Goal: Transaction & Acquisition: Purchase product/service

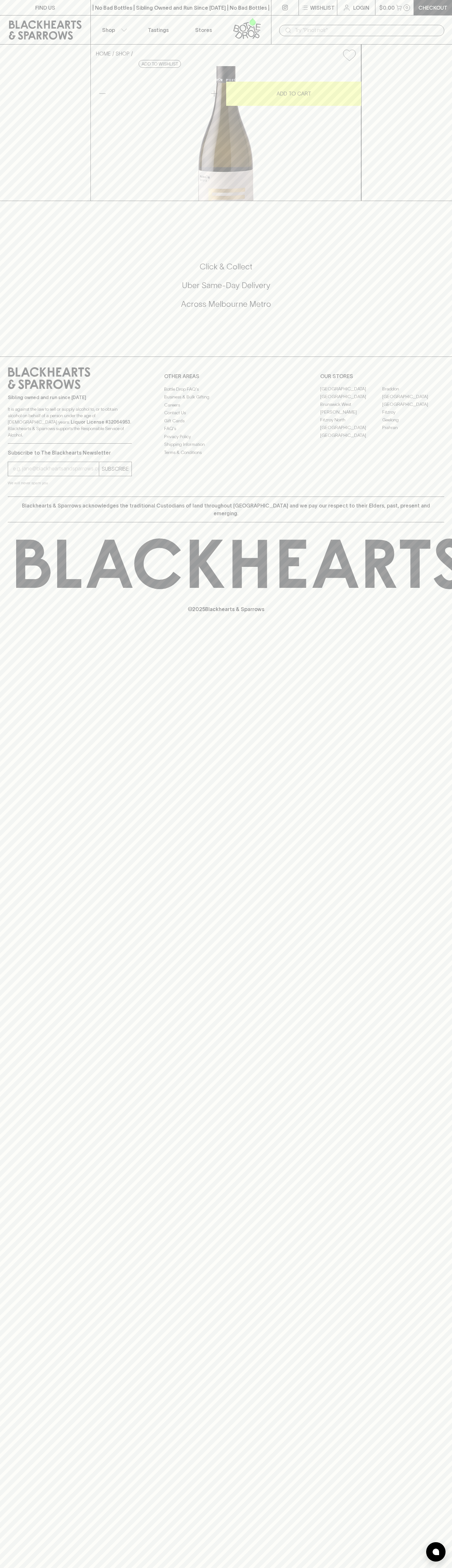
click at [111, 30] on p "Shop" at bounding box center [108, 30] width 13 height 8
click at [440, 1130] on div at bounding box center [226, 784] width 452 height 1568
click at [336, 1567] on html "FIND US | No Bad Bottles | Sibling Owned and Run Since 2006 | No Bad Bottles | …" at bounding box center [226, 784] width 452 height 1568
click at [27, 57] on div at bounding box center [226, 784] width 452 height 1568
